Goal: Task Accomplishment & Management: Manage account settings

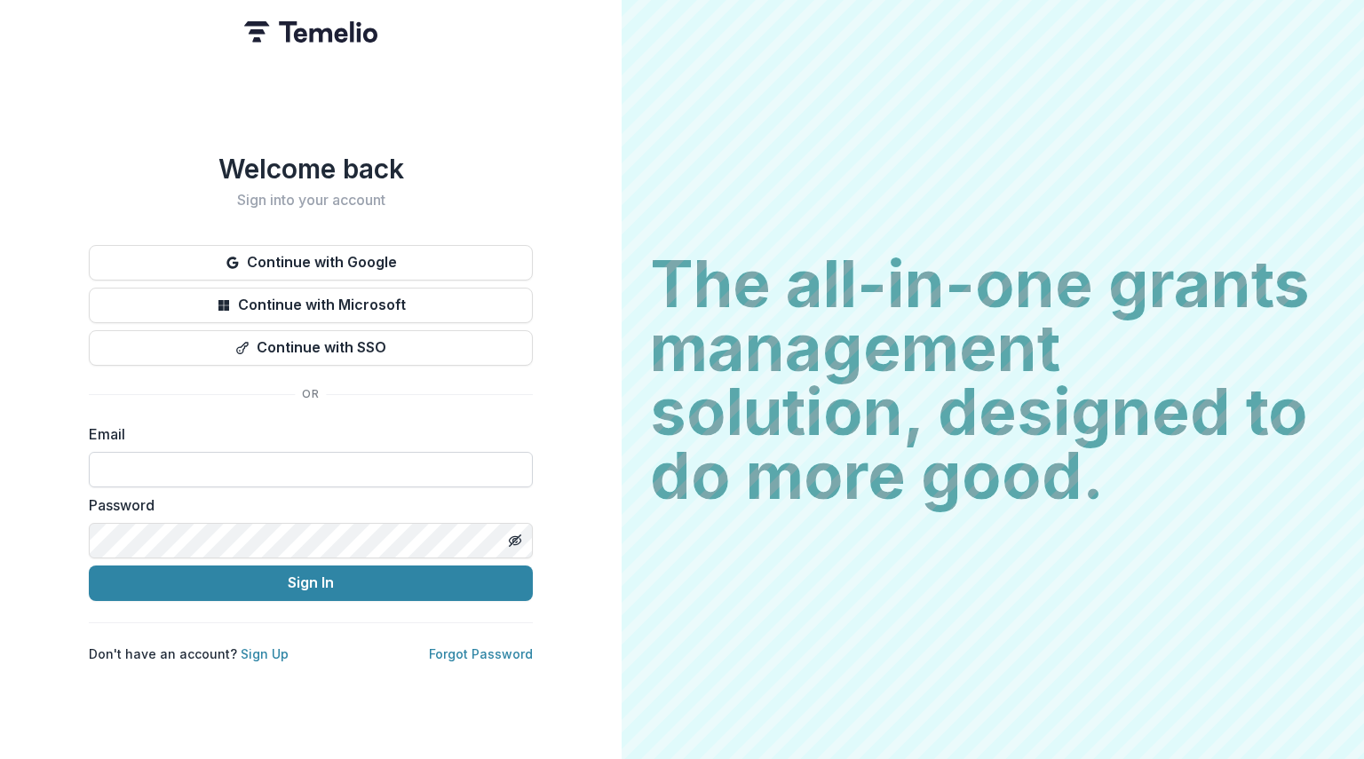
click at [329, 456] on input at bounding box center [311, 470] width 444 height 36
type input "**********"
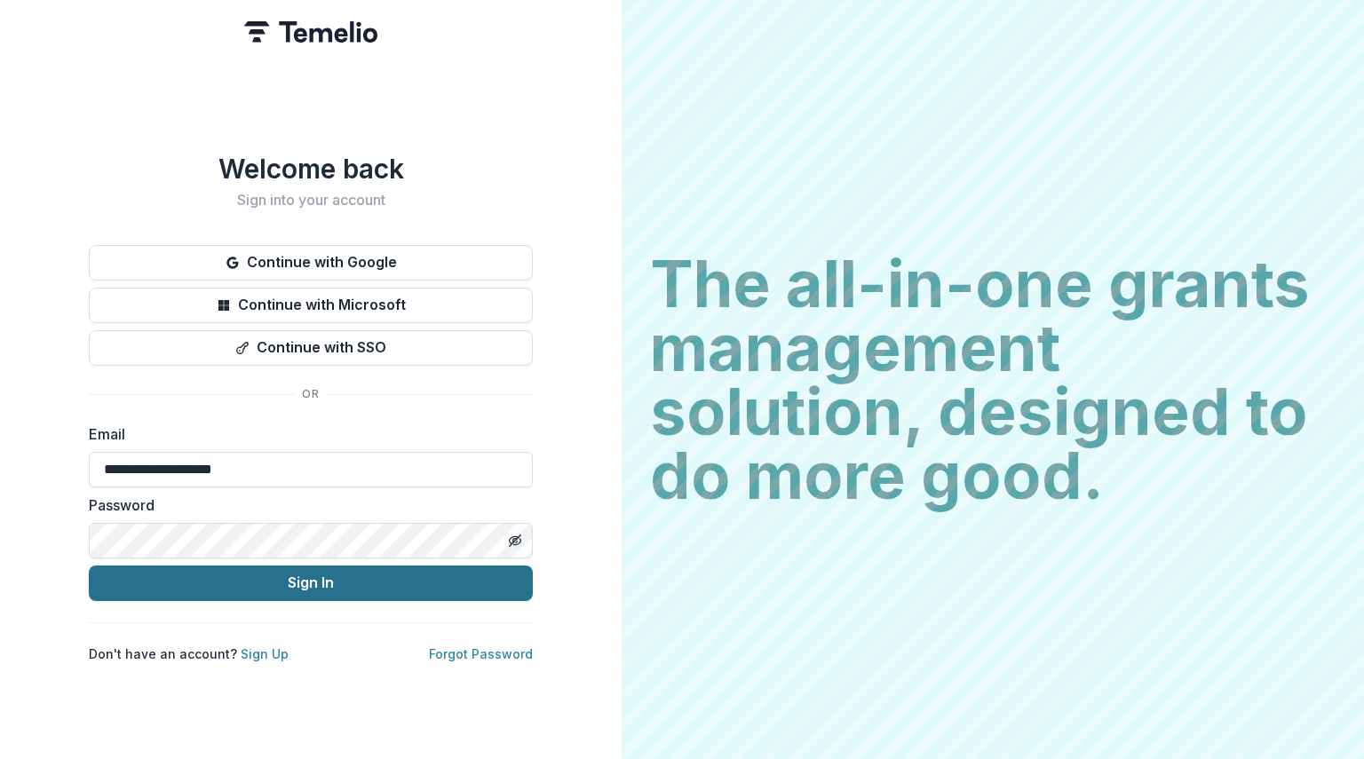
click at [327, 585] on button "Sign In" at bounding box center [311, 584] width 444 height 36
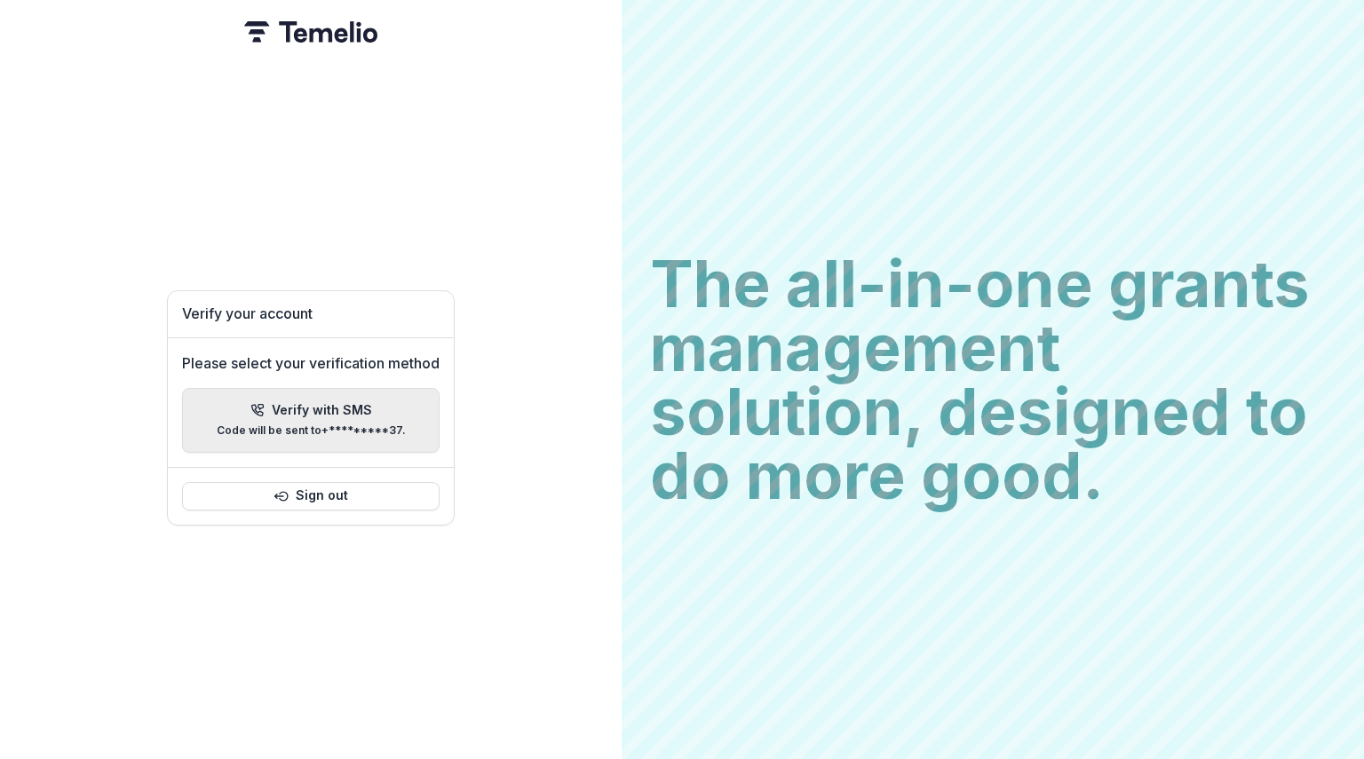
click at [338, 412] on div "Verify with SMS Code will be sent to +*********37 ." at bounding box center [311, 420] width 189 height 35
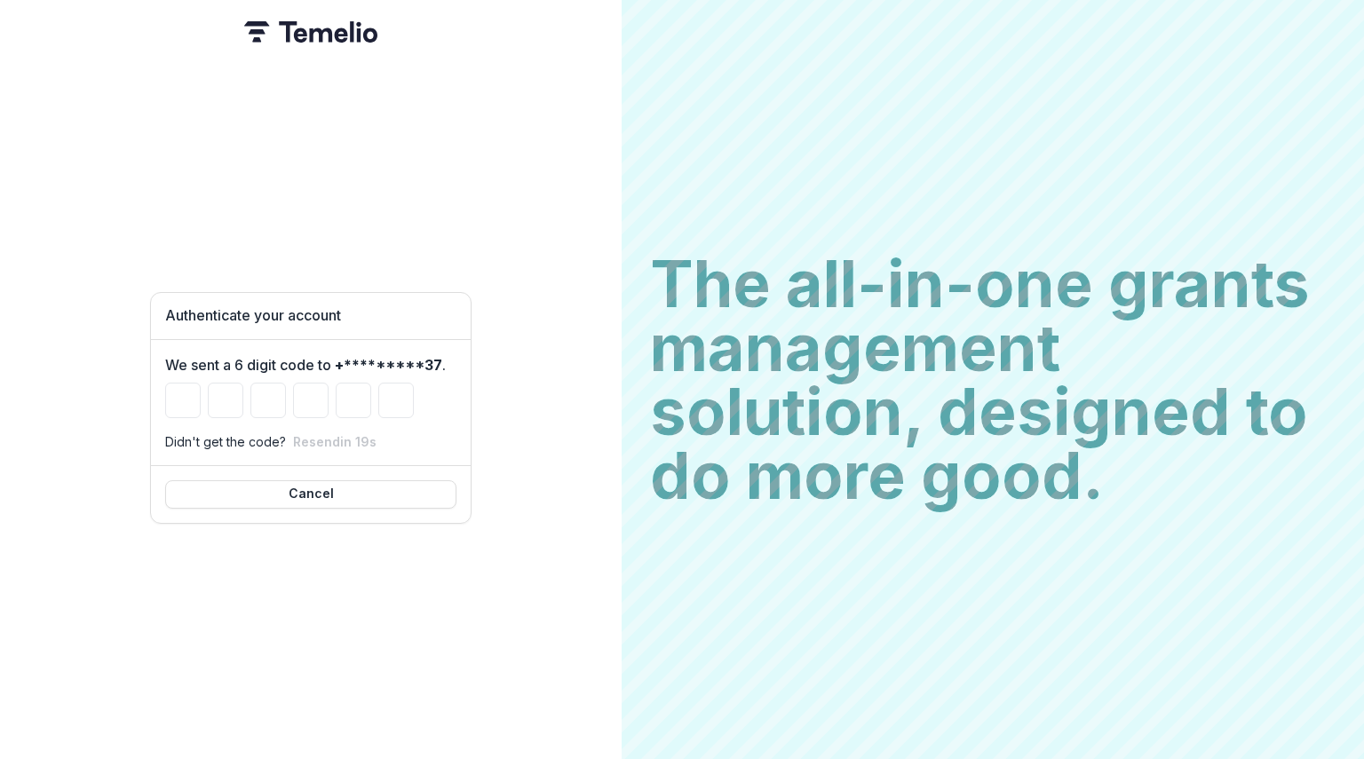
type input "*"
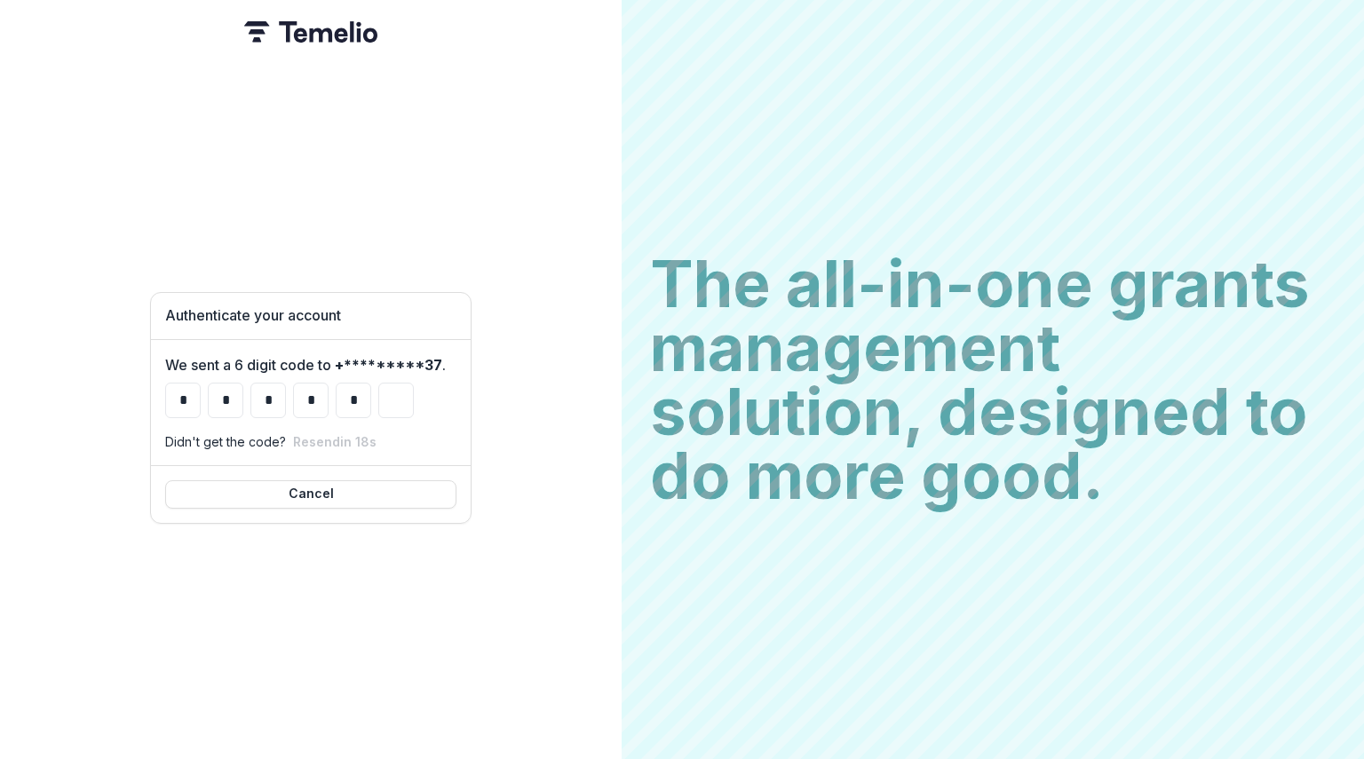
type input "*"
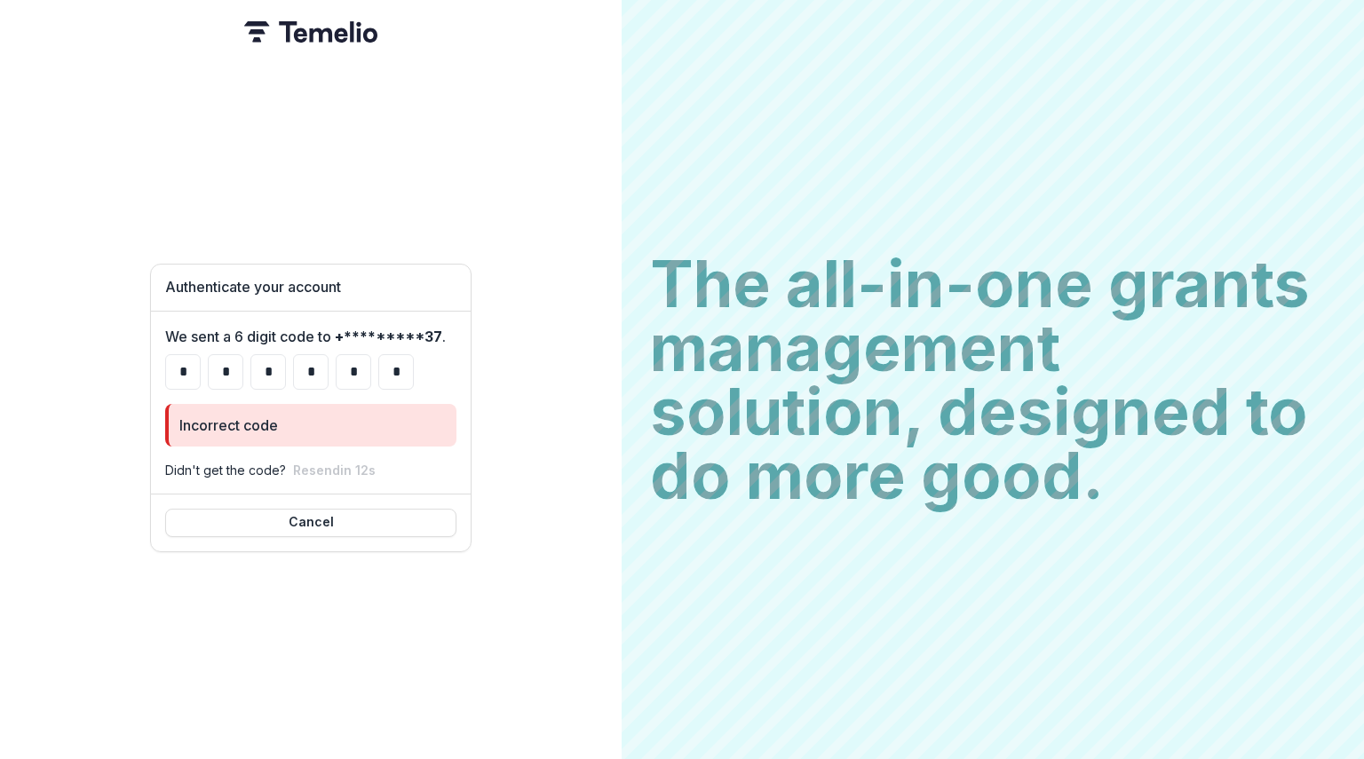
click at [273, 419] on div "Incorrect code" at bounding box center [228, 425] width 99 height 21
click at [300, 358] on input "*" at bounding box center [311, 372] width 36 height 36
drag, startPoint x: 178, startPoint y: 364, endPoint x: 408, endPoint y: 373, distance: 231.0
click at [408, 373] on div "* * * * * *" at bounding box center [310, 372] width 291 height 36
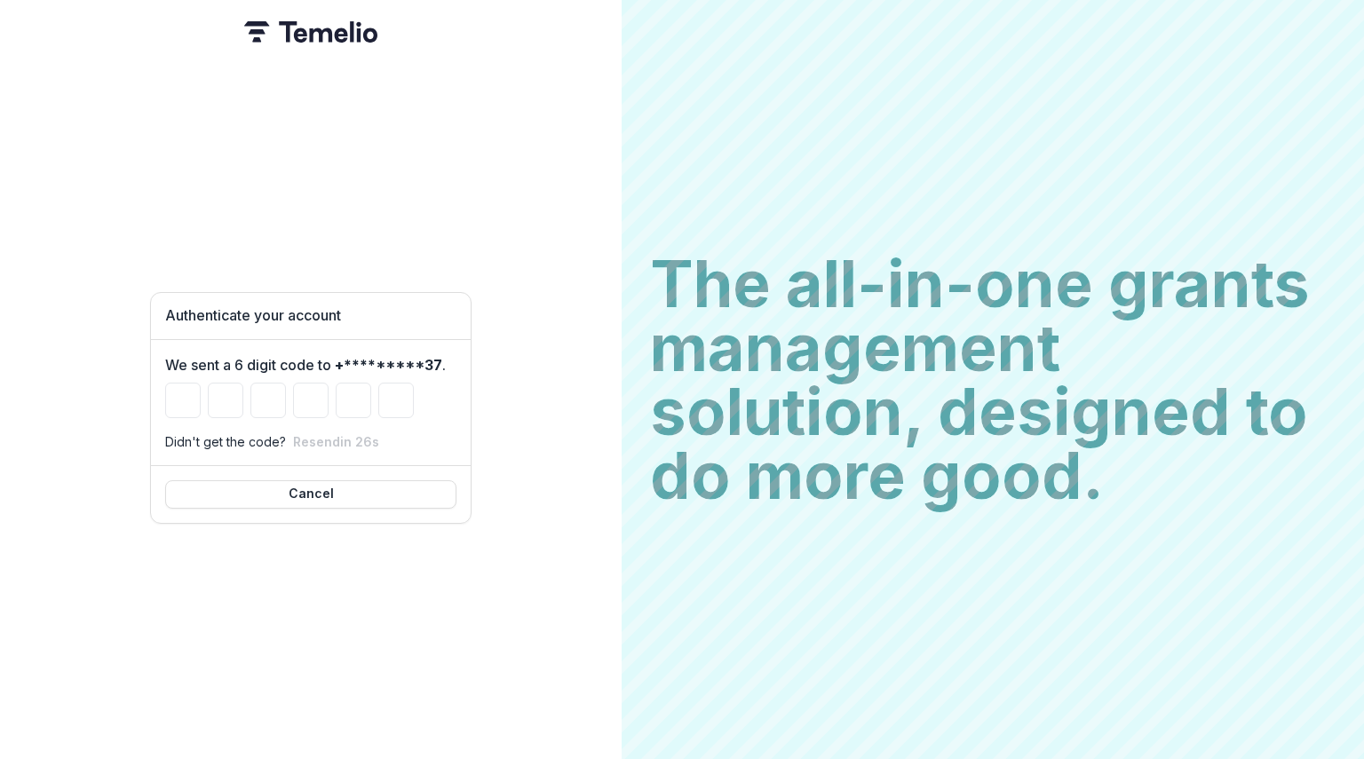
type input "*"
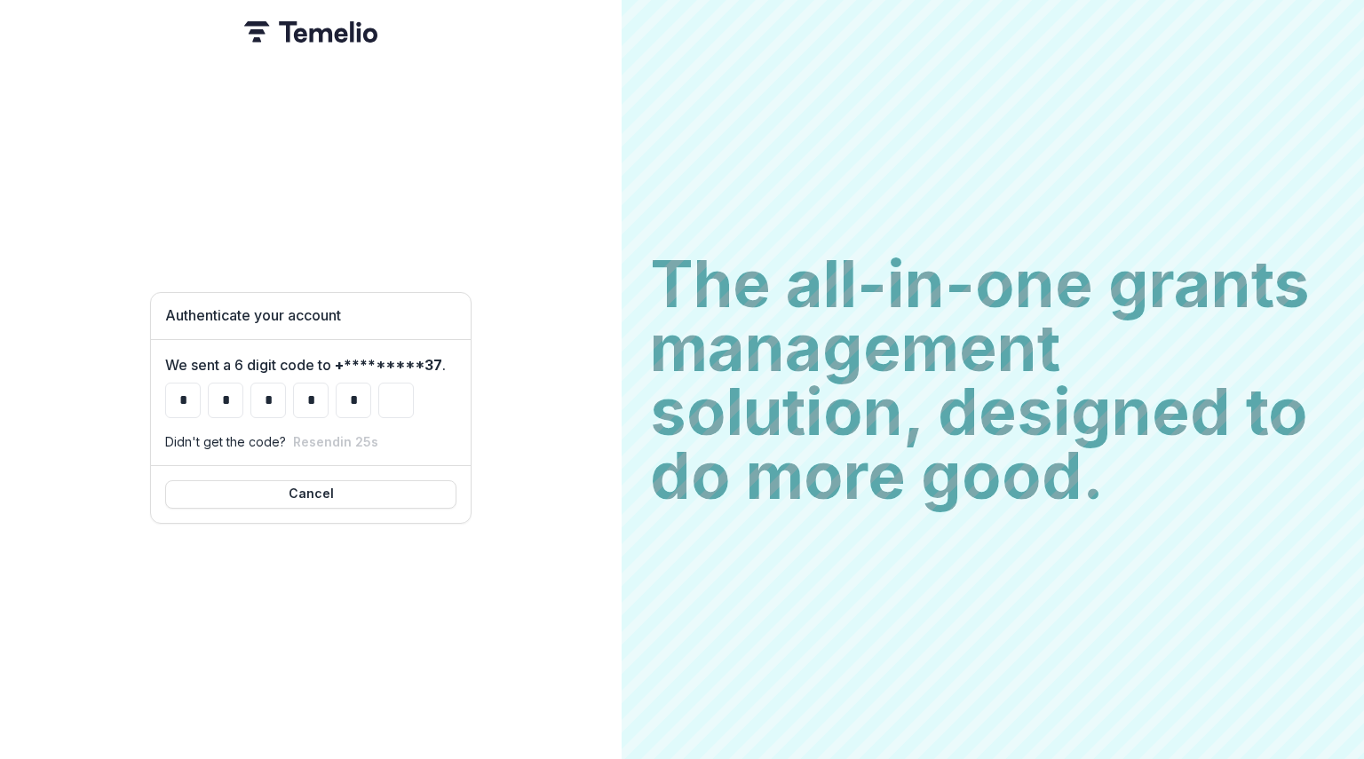
type input "*"
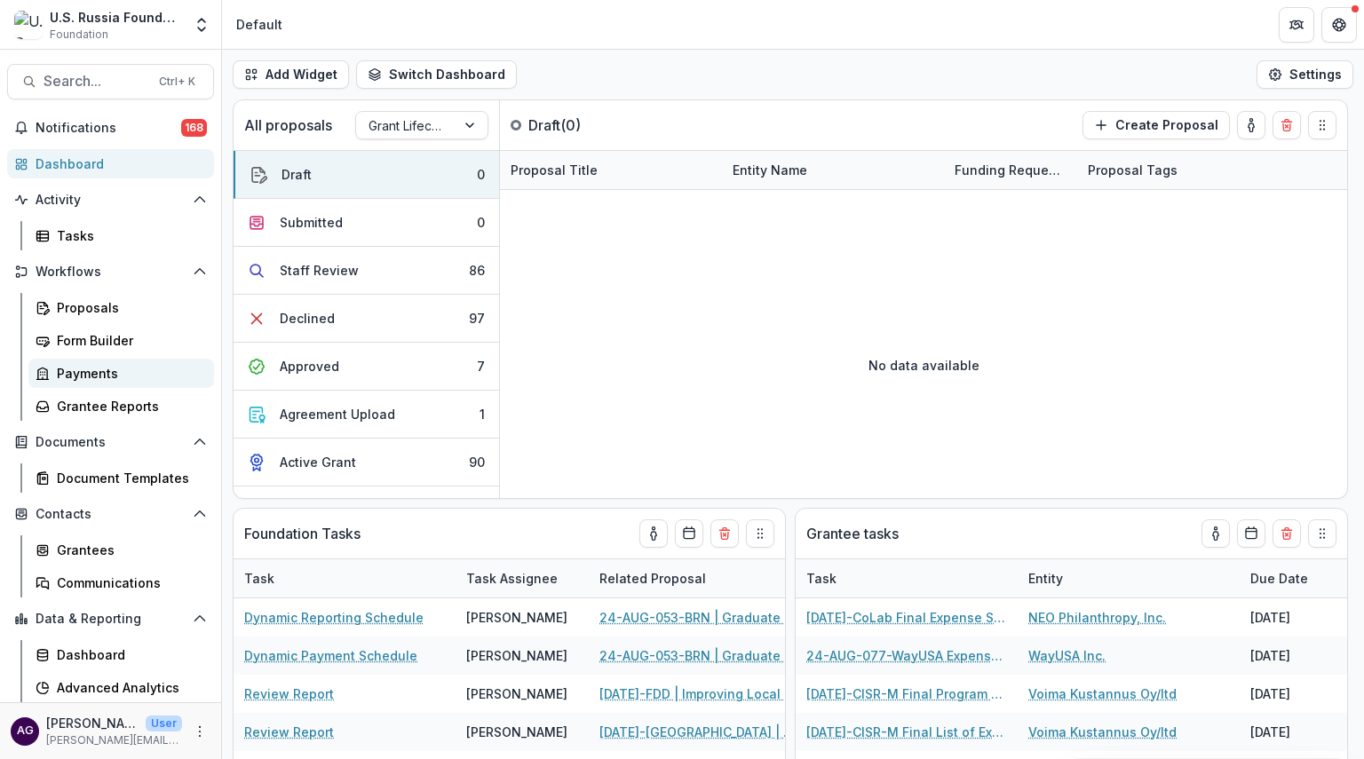
click at [99, 368] on div "Payments" at bounding box center [128, 373] width 143 height 19
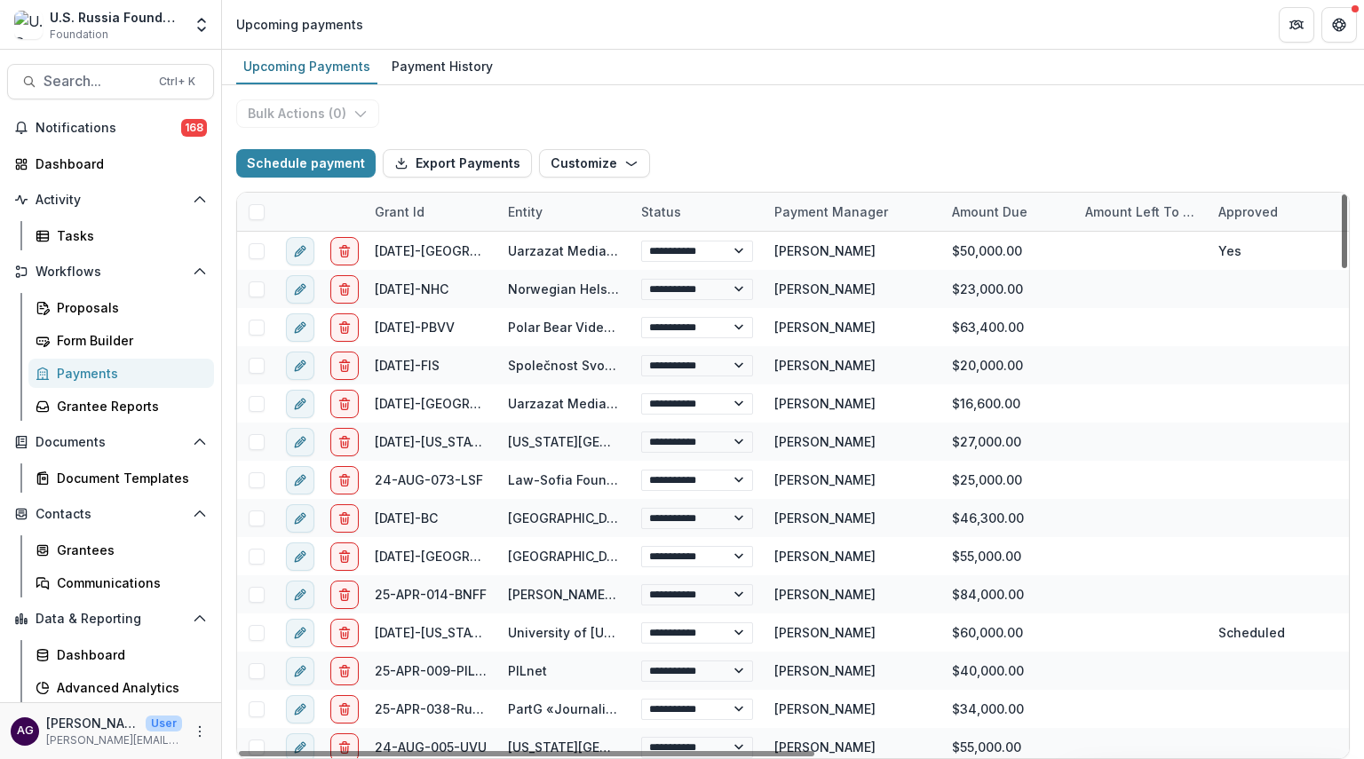
drag, startPoint x: 1343, startPoint y: 230, endPoint x: 1363, endPoint y: 210, distance: 27.6
click at [1347, 210] on div at bounding box center [1344, 231] width 5 height 74
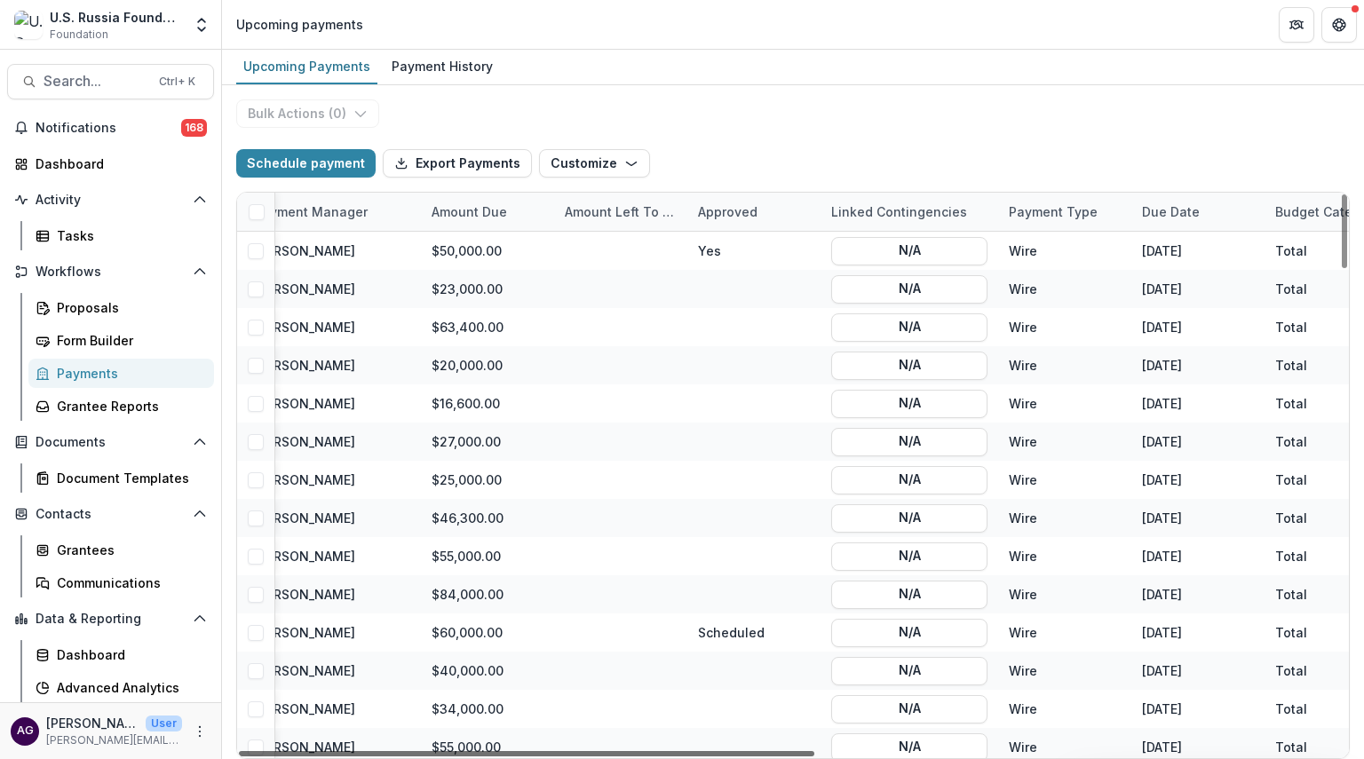
scroll to position [0, 522]
drag, startPoint x: 634, startPoint y: 754, endPoint x: 904, endPoint y: 779, distance: 271.0
click at [814, 756] on div at bounding box center [526, 753] width 575 height 5
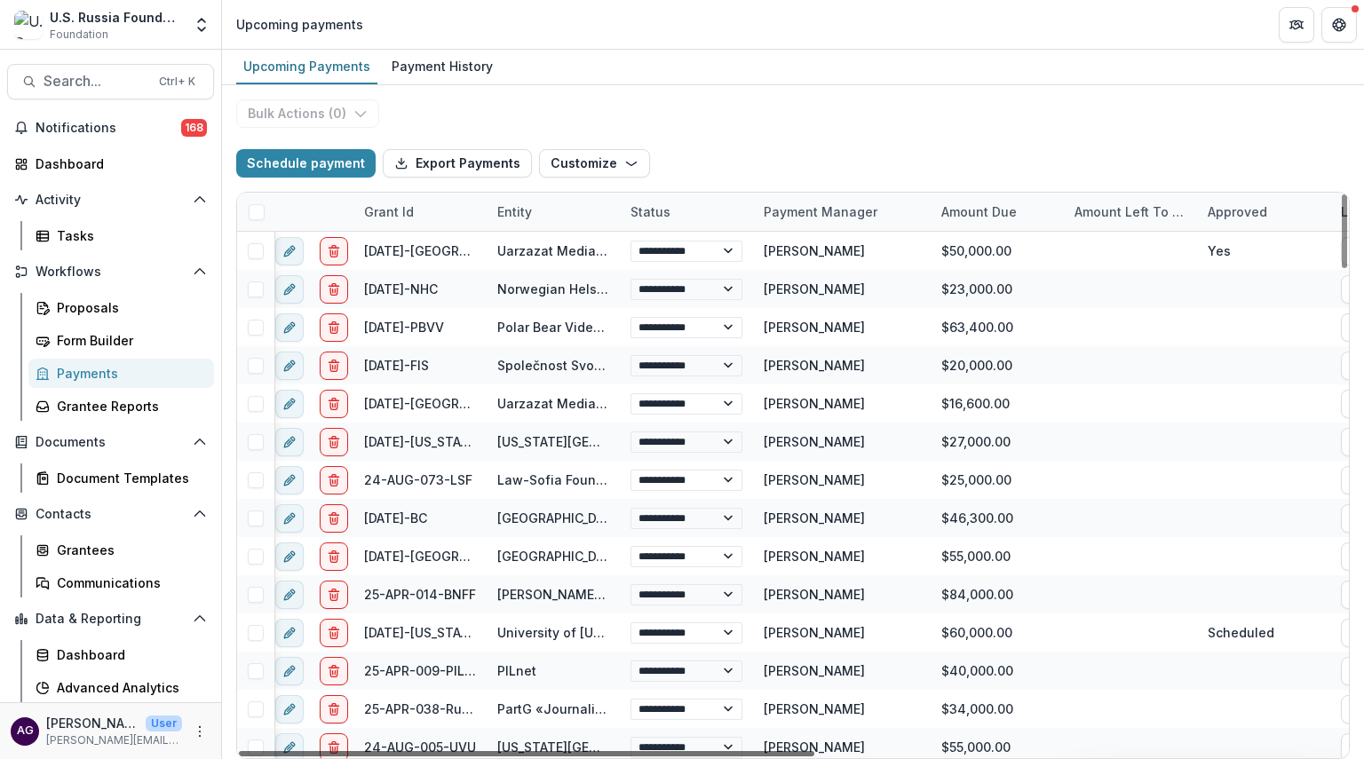
scroll to position [0, 0]
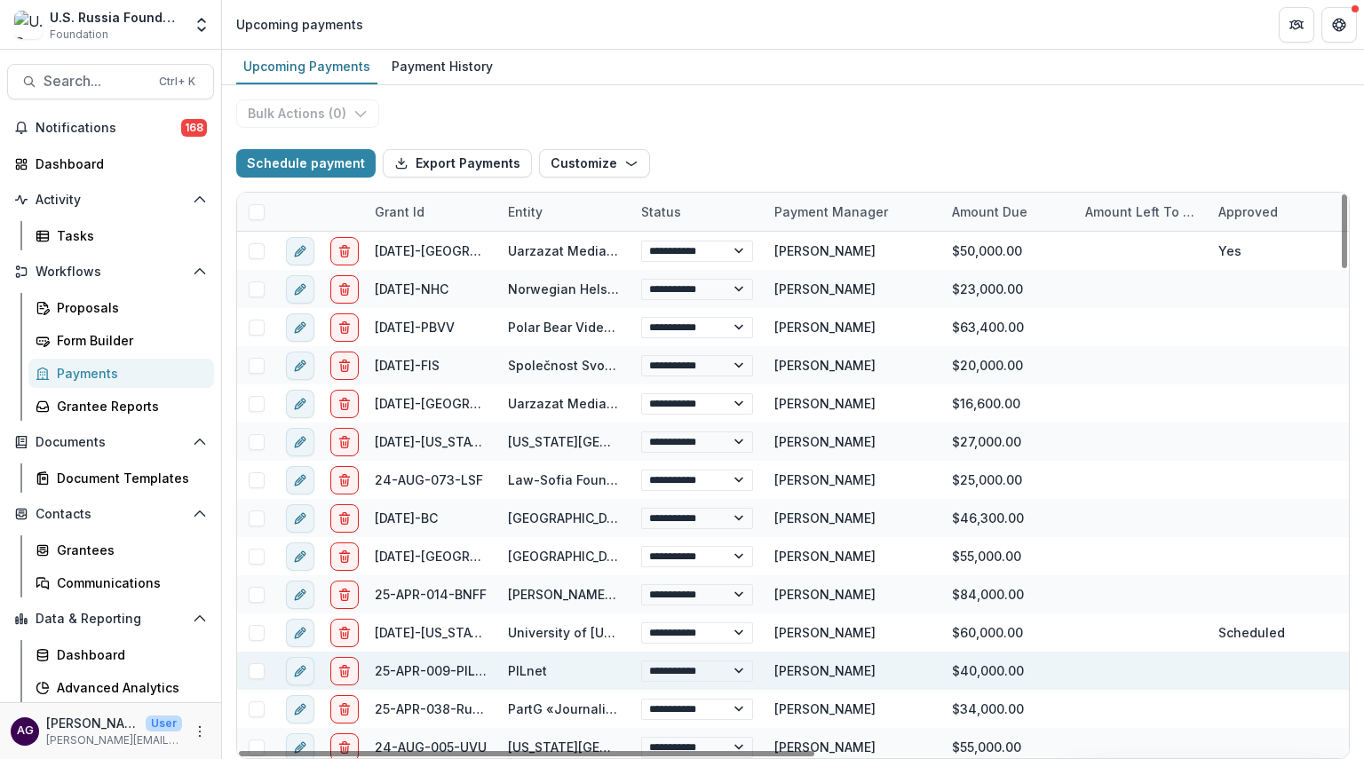
drag, startPoint x: 614, startPoint y: 754, endPoint x: 411, endPoint y: 662, distance: 222.9
click at [321, 751] on div at bounding box center [526, 753] width 575 height 5
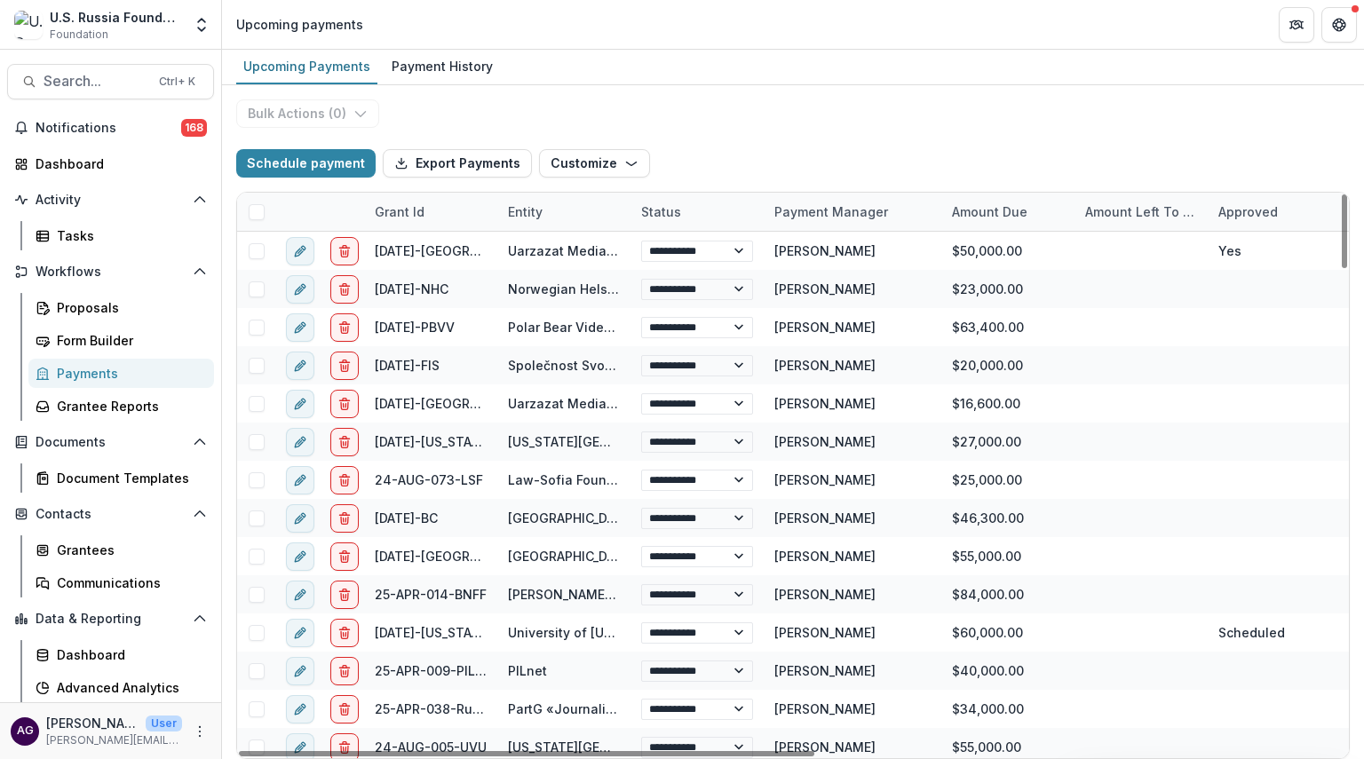
click at [702, 203] on div "Status" at bounding box center [696, 212] width 133 height 38
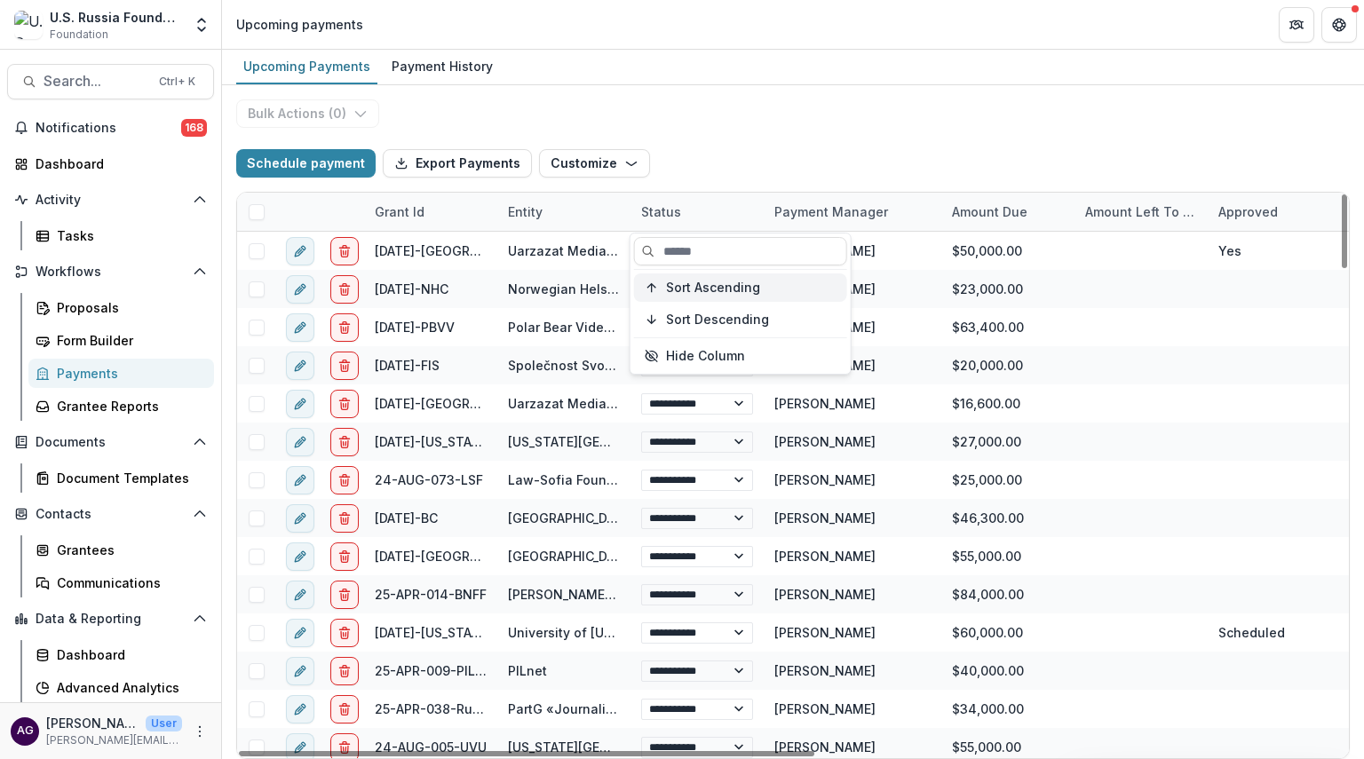
click at [713, 283] on span "Sort Ascending" at bounding box center [713, 288] width 94 height 15
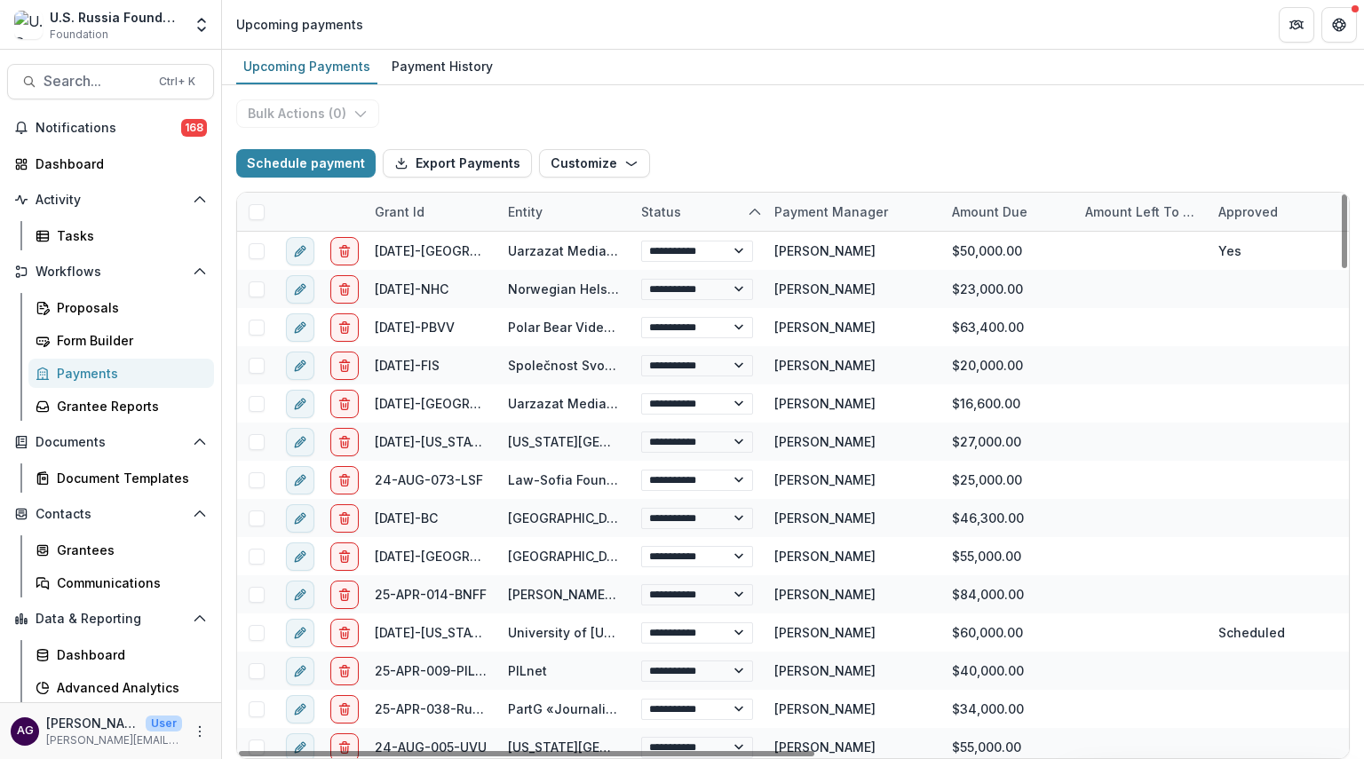
click at [717, 157] on div "Schedule payment Export Payments Customize New Custom Field Manage Custom Fields" at bounding box center [792, 163] width 1113 height 57
click at [685, 214] on div "Status" at bounding box center [660, 211] width 61 height 19
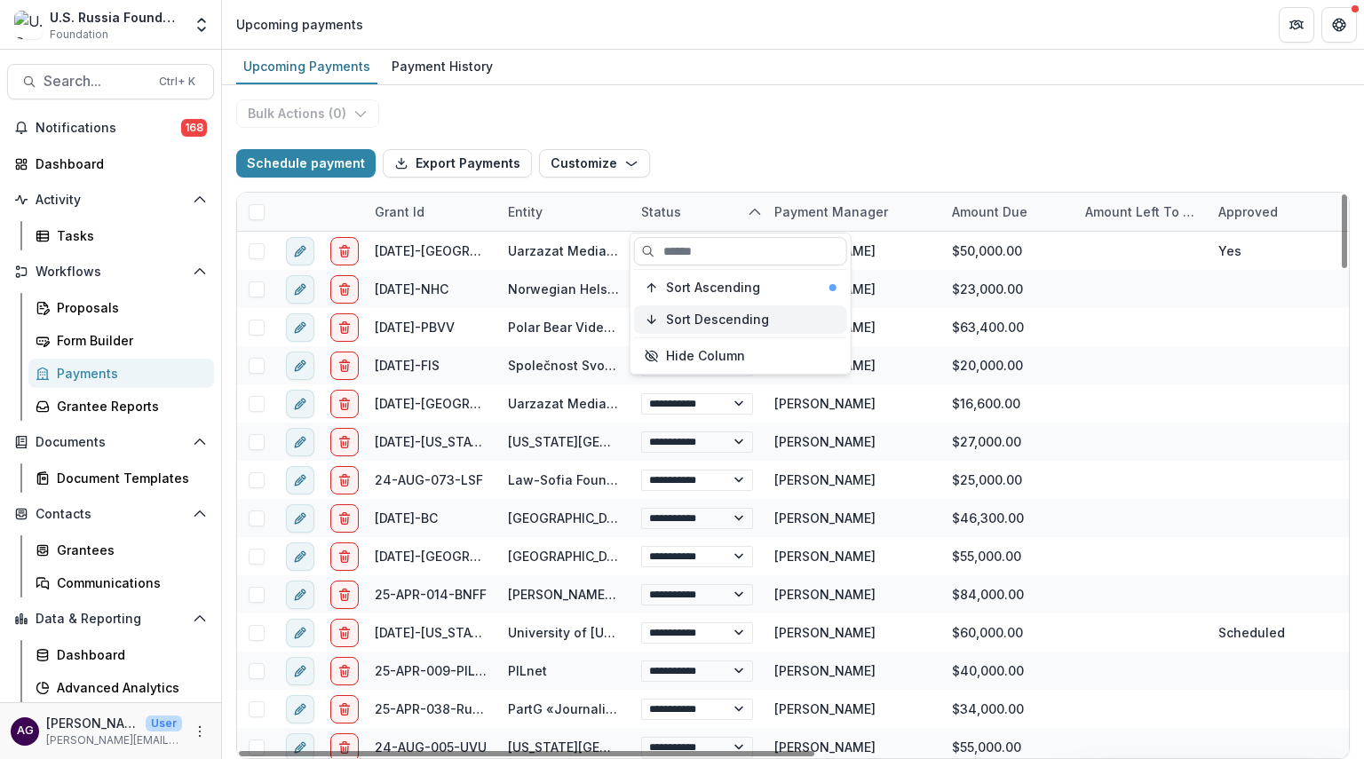
click at [701, 315] on span "Sort Descending" at bounding box center [717, 320] width 103 height 15
click at [720, 142] on div "Schedule payment Export Payments Customize New Custom Field Manage Custom Fields" at bounding box center [792, 163] width 1113 height 57
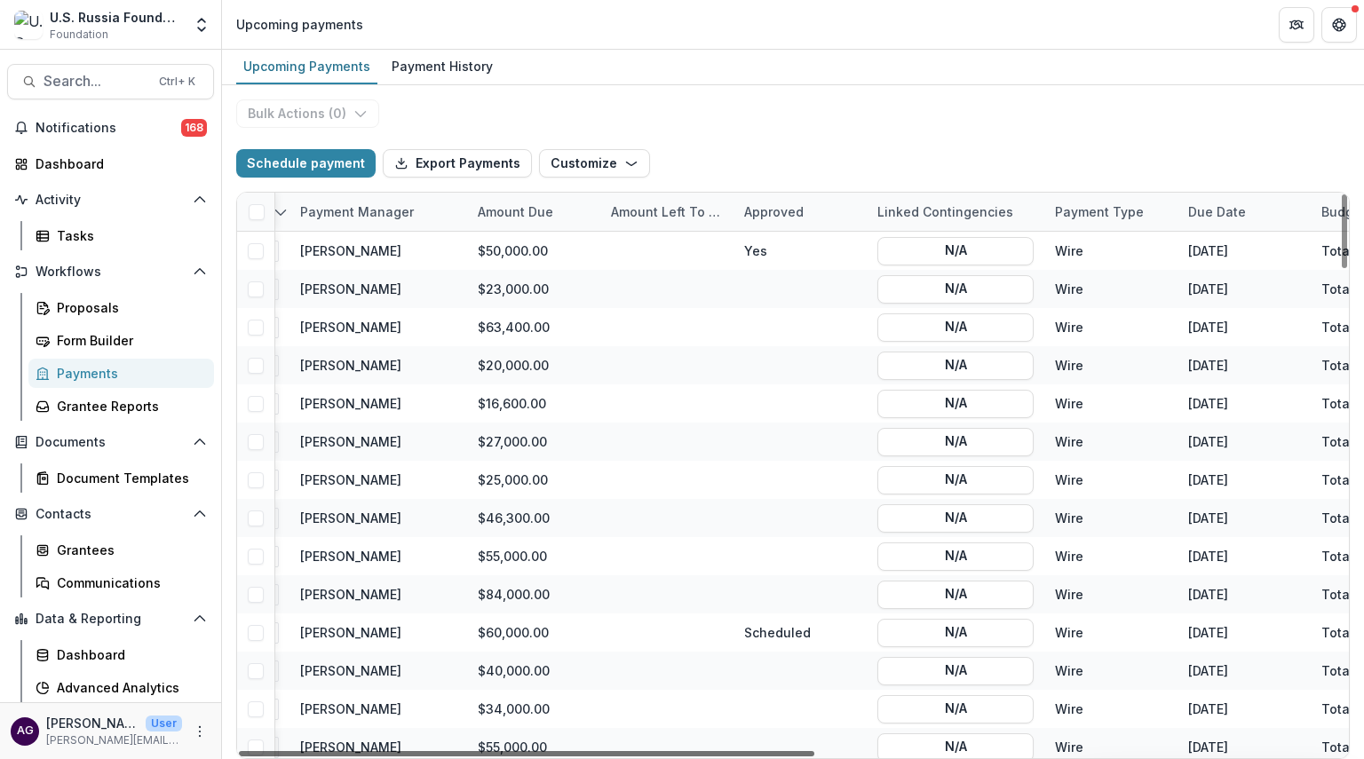
scroll to position [0, 485]
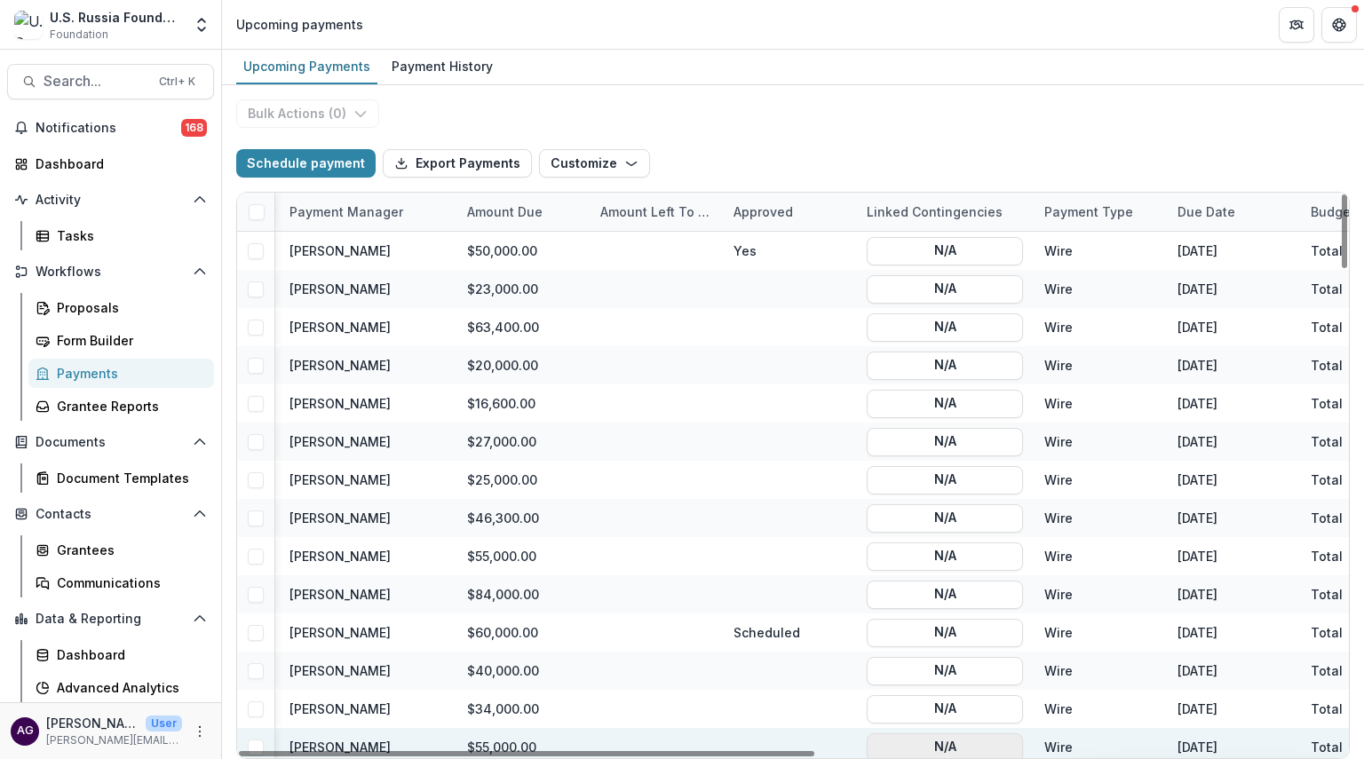
drag, startPoint x: 689, startPoint y: 756, endPoint x: 946, endPoint y: 743, distance: 256.9
click at [814, 756] on div at bounding box center [526, 753] width 575 height 5
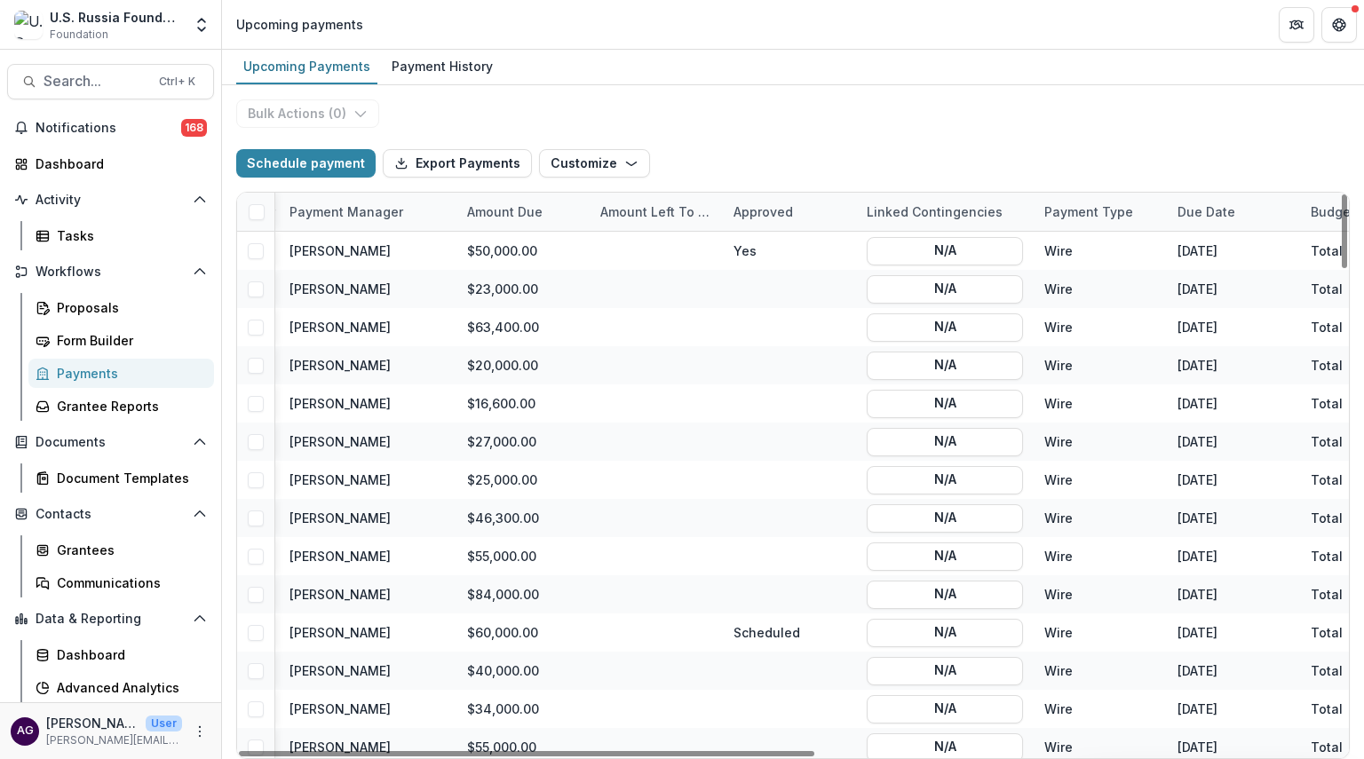
click at [1219, 210] on div "Due Date" at bounding box center [1206, 211] width 79 height 19
click at [1156, 284] on span "Sort Ascending" at bounding box center [1159, 288] width 94 height 15
click at [1151, 145] on div "Schedule payment Export Payments Customize New Custom Field Manage Custom Fields" at bounding box center [792, 163] width 1113 height 57
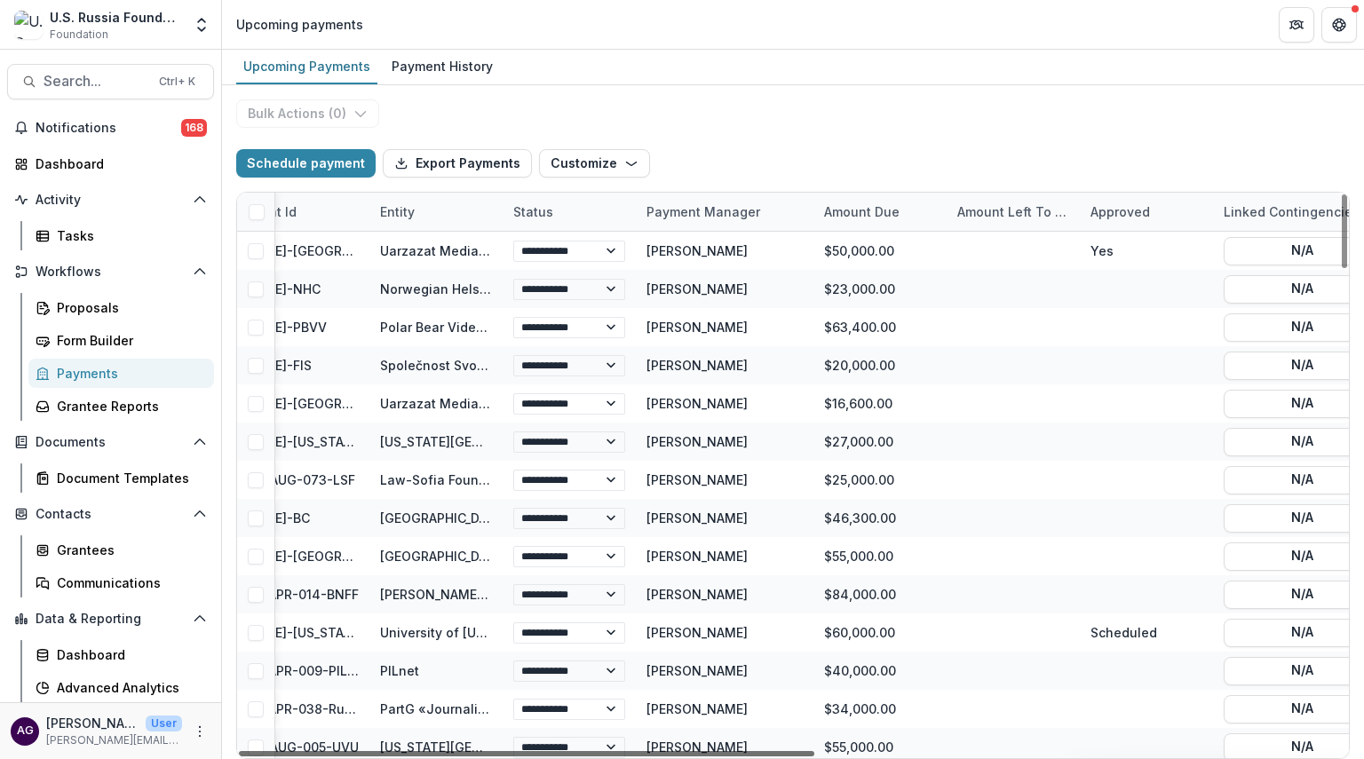
scroll to position [0, 0]
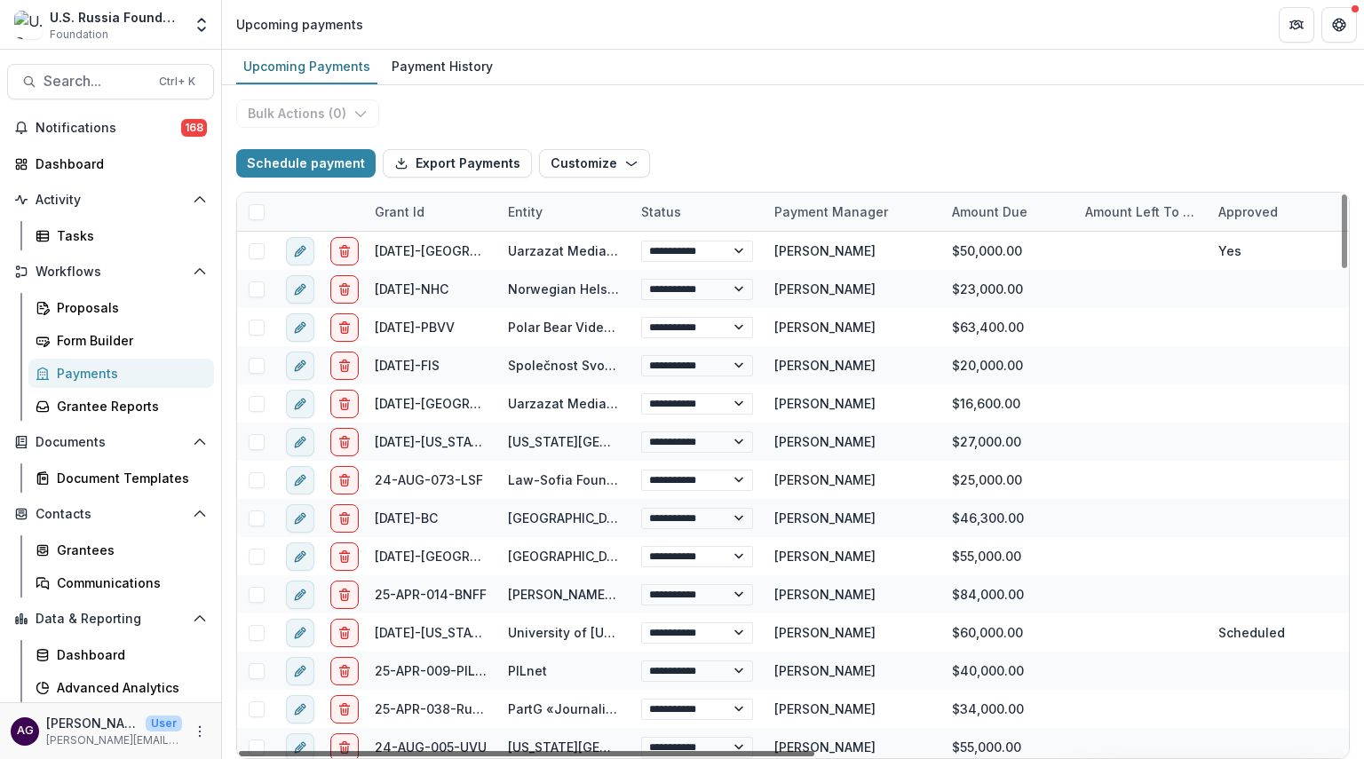
drag, startPoint x: 863, startPoint y: 752, endPoint x: 523, endPoint y: 743, distance: 340.2
click at [523, 751] on div at bounding box center [526, 753] width 575 height 5
drag, startPoint x: 1343, startPoint y: 246, endPoint x: 1363, endPoint y: 142, distance: 105.7
click at [1347, 194] on div at bounding box center [1344, 231] width 5 height 74
click at [394, 210] on div "Grant Id" at bounding box center [399, 211] width 71 height 19
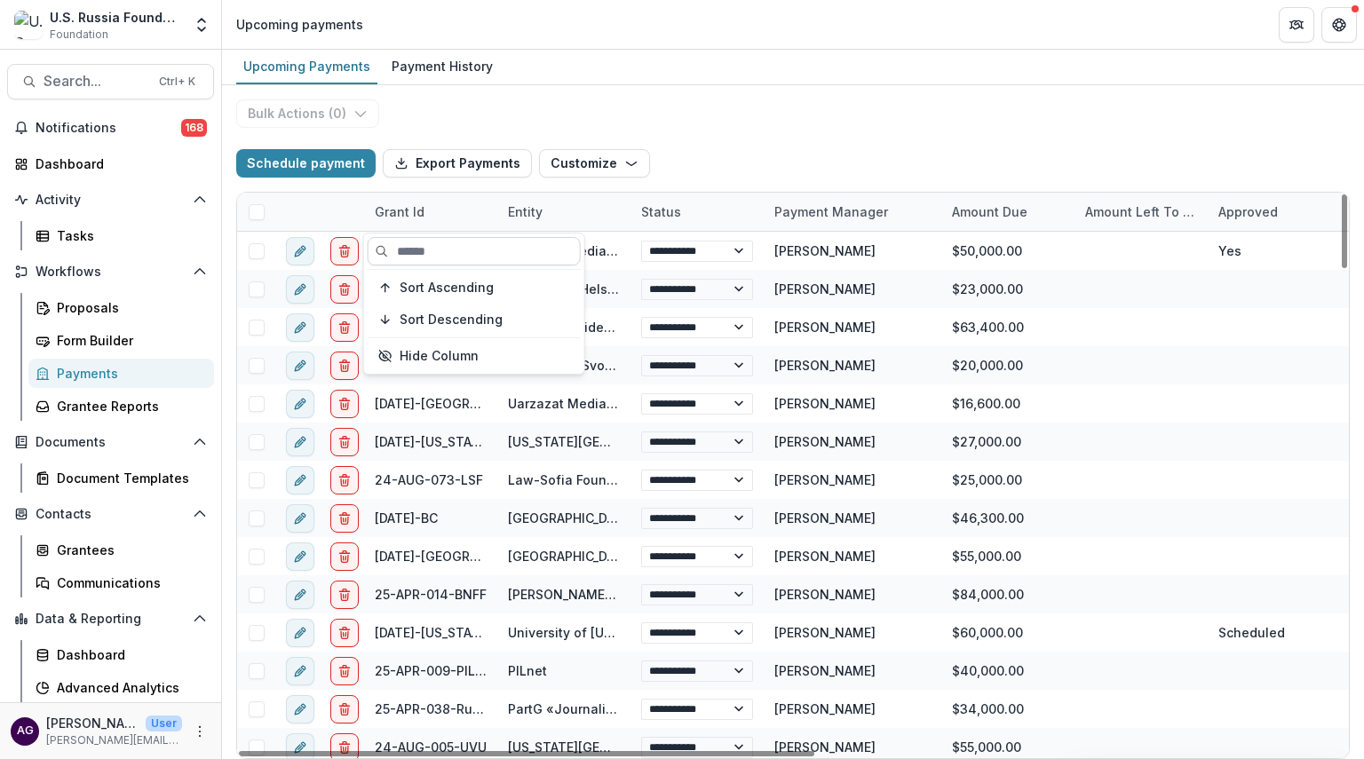
click at [441, 256] on input at bounding box center [474, 251] width 213 height 28
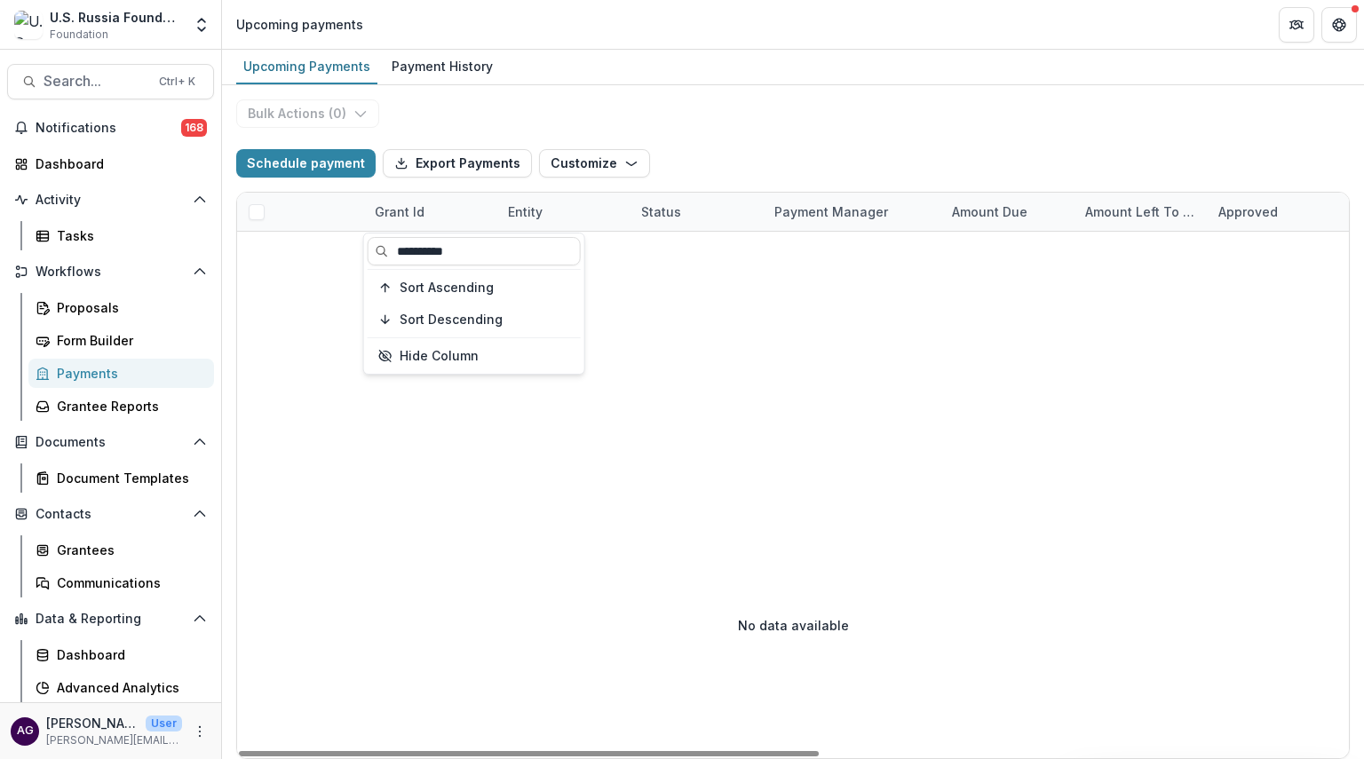
type input "**********"
click at [715, 145] on div "Schedule payment Export Payments Customize New Custom Field Manage Custom Fields" at bounding box center [792, 163] width 1113 height 57
click at [76, 372] on div "Payments" at bounding box center [128, 373] width 143 height 19
